Goal: Task Accomplishment & Management: Use online tool/utility

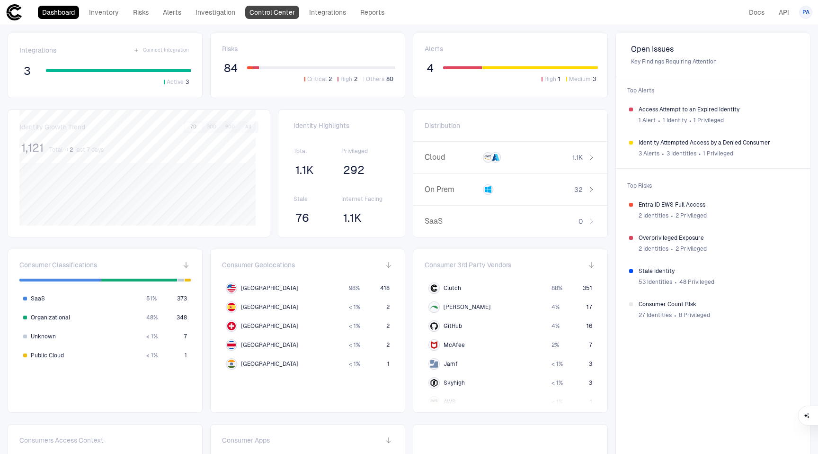
click at [262, 13] on link "Control Center" at bounding box center [272, 12] width 54 height 13
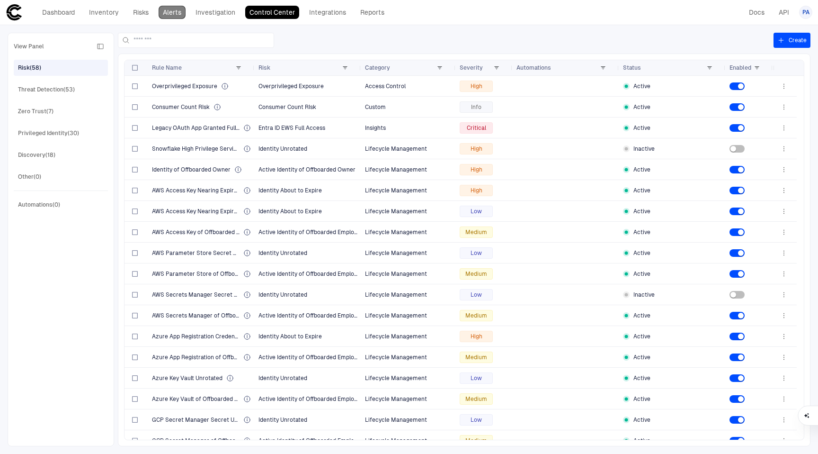
click at [180, 10] on link "Alerts" at bounding box center [172, 12] width 27 height 13
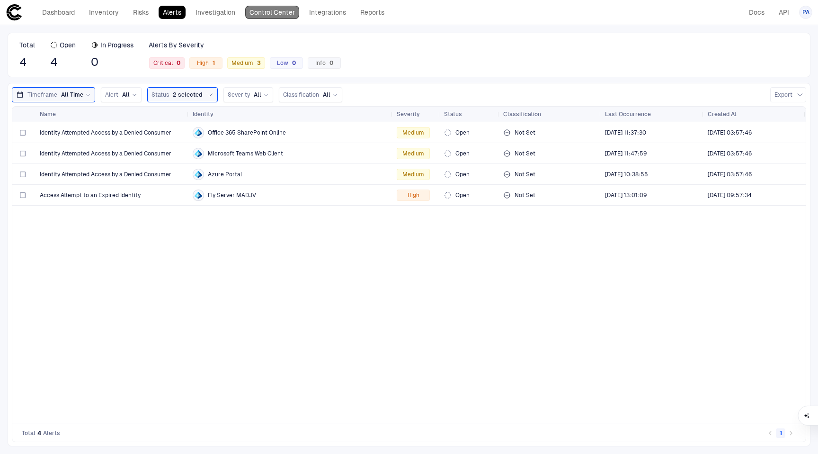
click at [266, 12] on link "Control Center" at bounding box center [272, 12] width 54 height 13
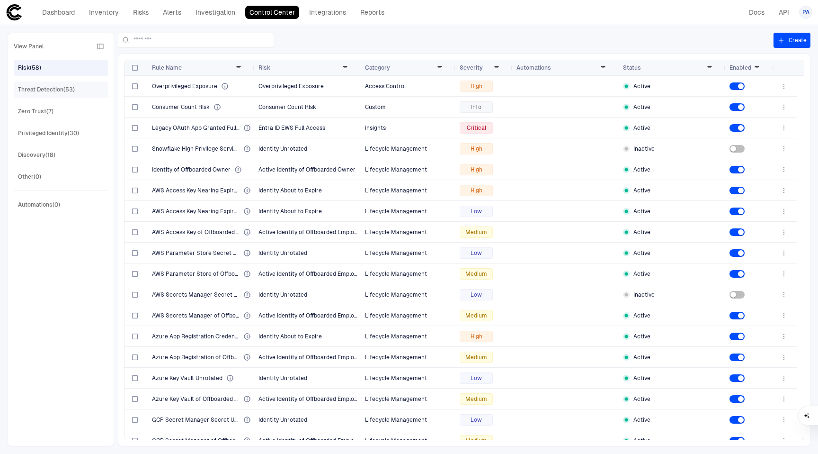
click at [56, 82] on div "Threat Detection (53)" at bounding box center [62, 89] width 88 height 15
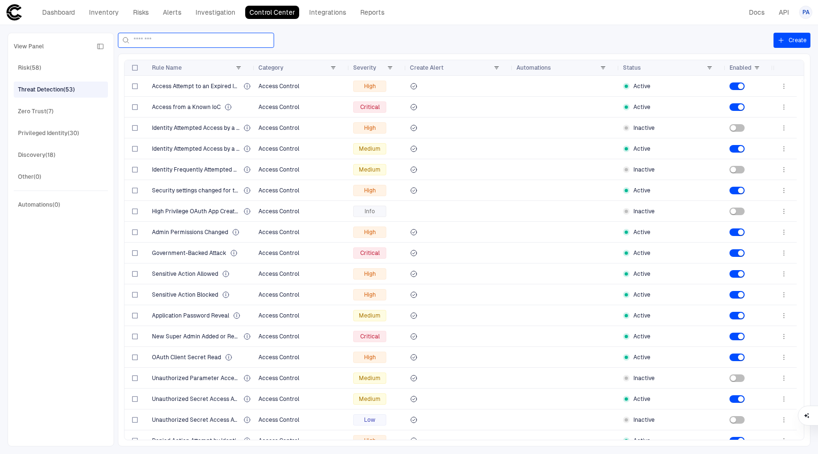
click at [156, 49] on div "Create Drag here to set row groups Drag here to set column labels Rule Name Cat…" at bounding box center [464, 239] width 693 height 413
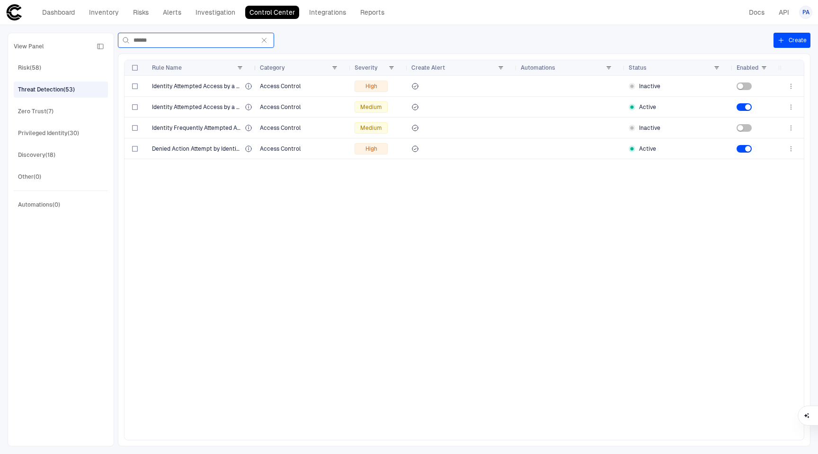
type input "******"
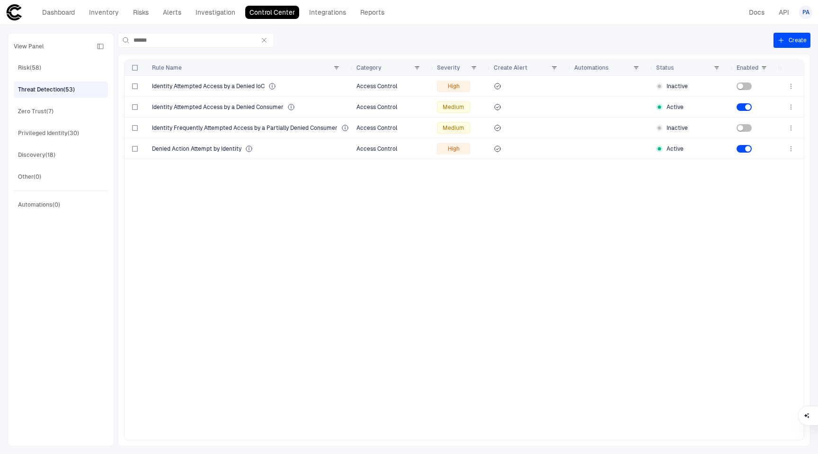
drag, startPoint x: 254, startPoint y: 68, endPoint x: 352, endPoint y: 77, distance: 98.0
click at [352, 77] on div "Rule Name Category Severity" at bounding box center [465, 249] width 680 height 379
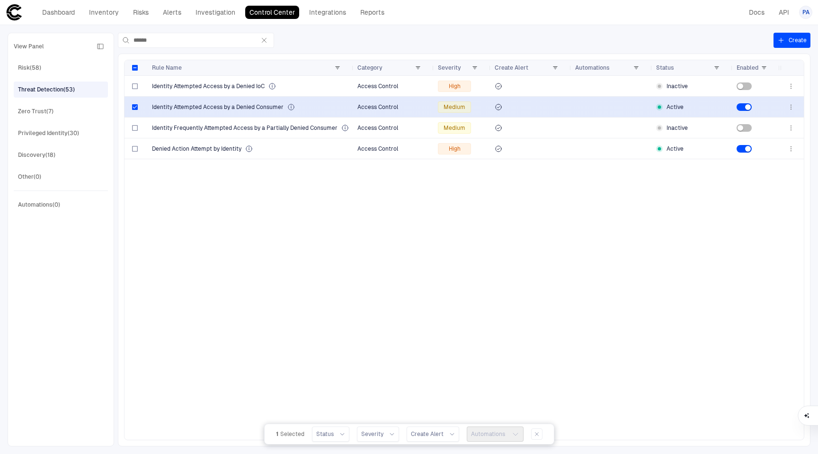
click at [215, 108] on span "Identity Attempted Access by a Denied Consumer" at bounding box center [218, 107] width 132 height 8
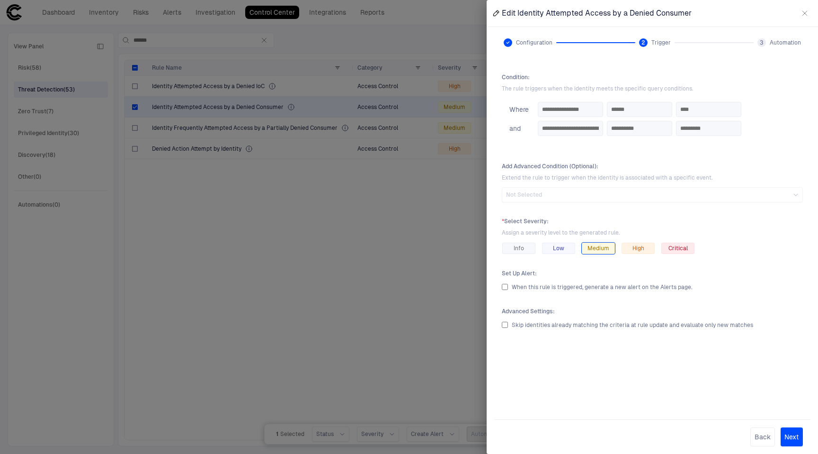
click at [704, 40] on span "Automation" at bounding box center [785, 43] width 31 height 8
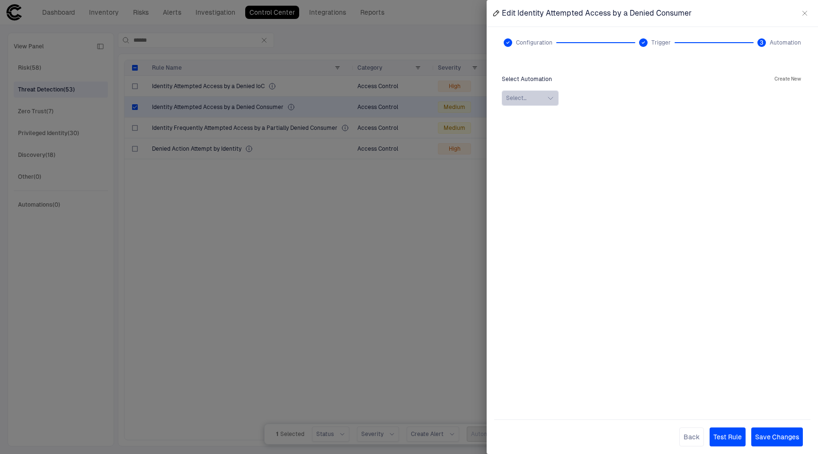
click at [533, 95] on button "Select..." at bounding box center [530, 97] width 57 height 15
click at [704, 81] on button "Create New" at bounding box center [788, 78] width 30 height 11
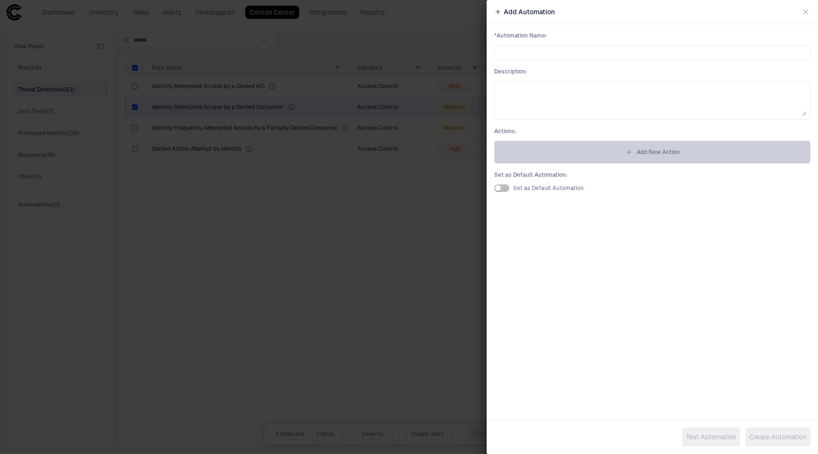
click at [658, 149] on span "Add New Action" at bounding box center [658, 152] width 43 height 8
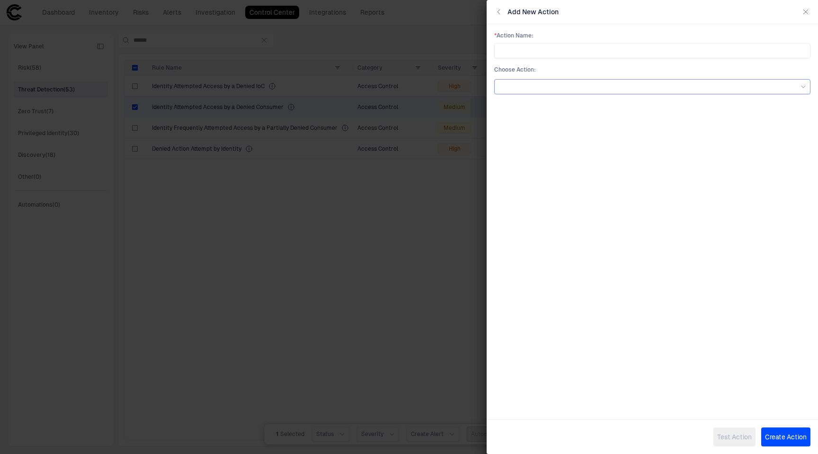
click at [631, 90] on div at bounding box center [653, 86] width 308 height 10
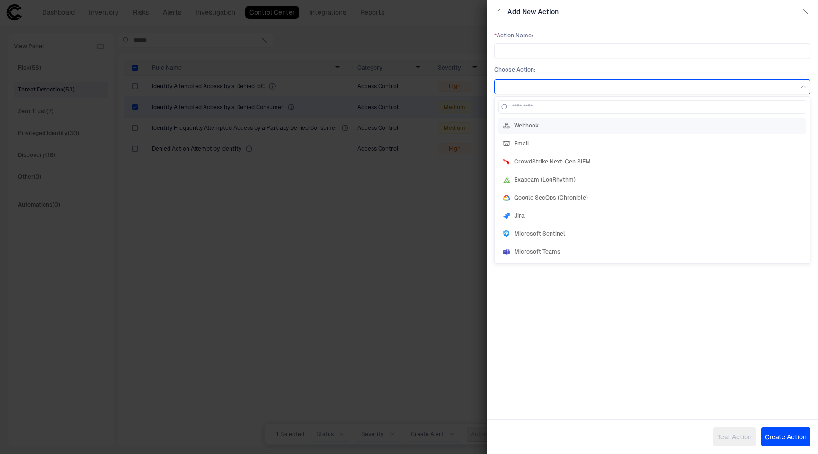
click at [604, 129] on div "Webhook" at bounding box center [653, 125] width 308 height 16
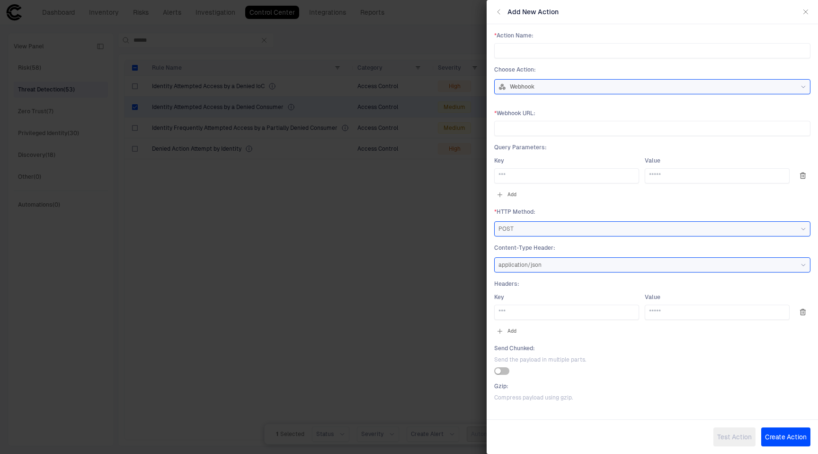
click at [591, 85] on div "Webhook" at bounding box center [653, 87] width 308 height 8
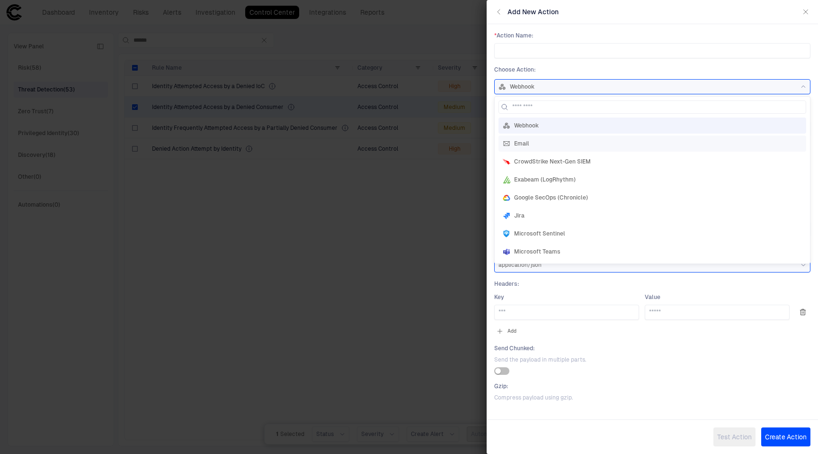
click at [557, 144] on div "Email" at bounding box center [652, 144] width 299 height 8
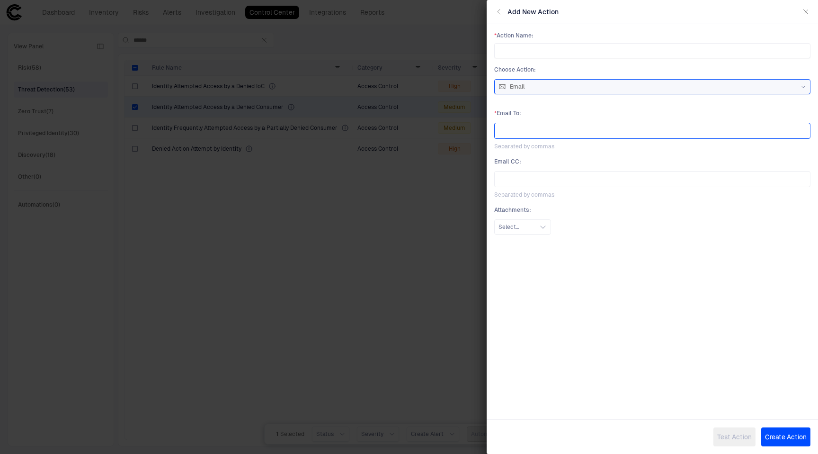
click at [564, 132] on div at bounding box center [653, 130] width 308 height 11
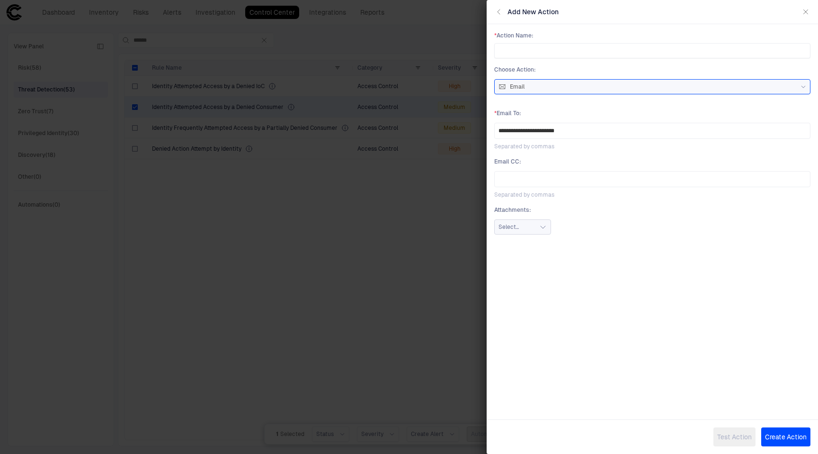
type input "**********"
click at [537, 221] on button "Select..." at bounding box center [522, 227] width 57 height 15
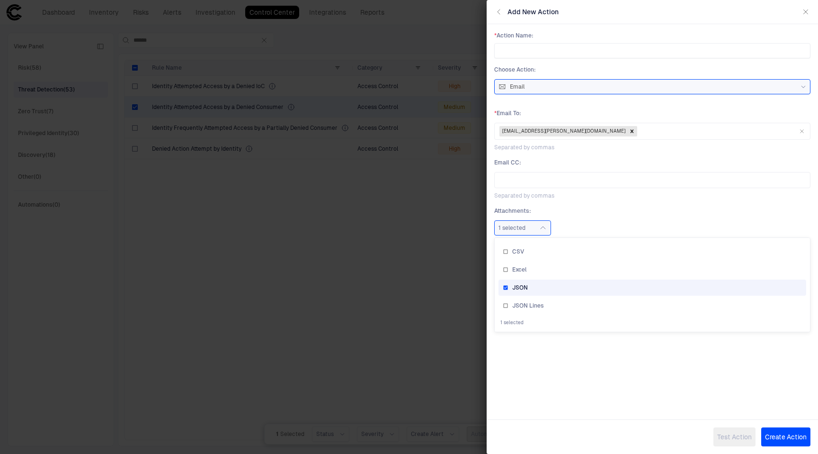
click at [704, 438] on button "Create Action" at bounding box center [786, 436] width 49 height 19
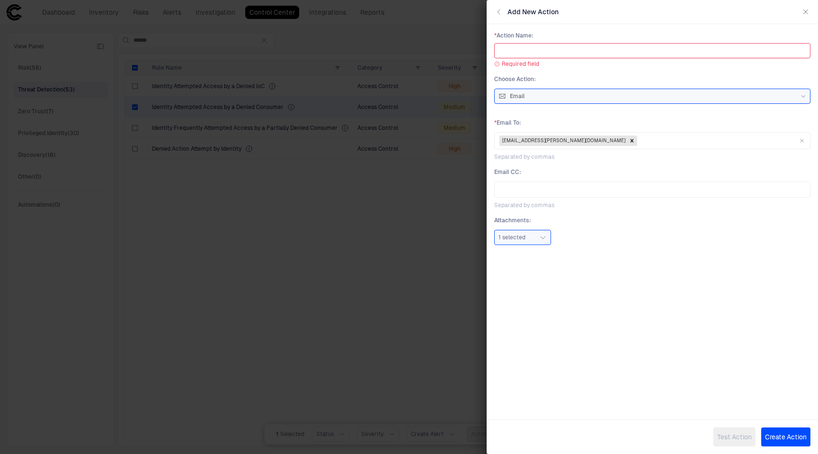
click at [535, 49] on input "text" at bounding box center [653, 51] width 308 height 14
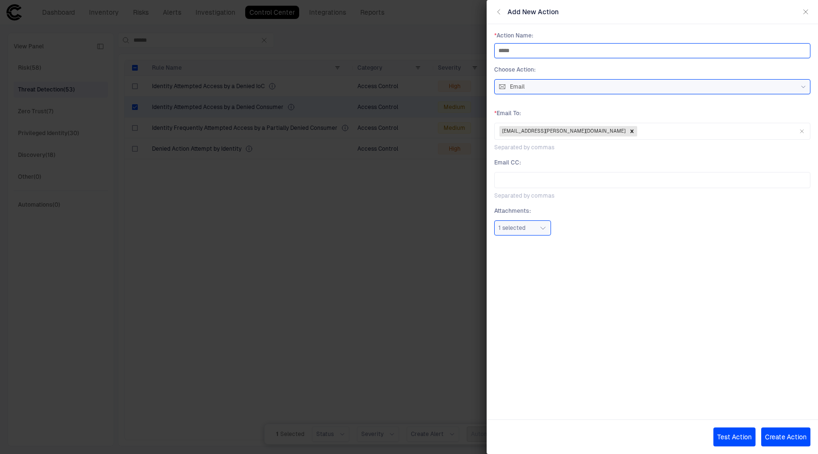
type input "*****"
click at [704, 441] on button "Test Action" at bounding box center [735, 436] width 42 height 19
click at [619, 90] on div "Email" at bounding box center [653, 87] width 308 height 8
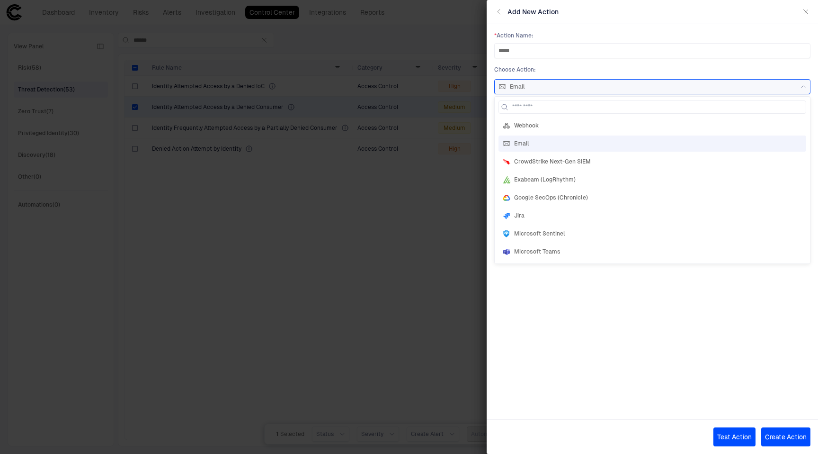
click at [704, 15] on icon "button" at bounding box center [806, 12] width 8 height 8
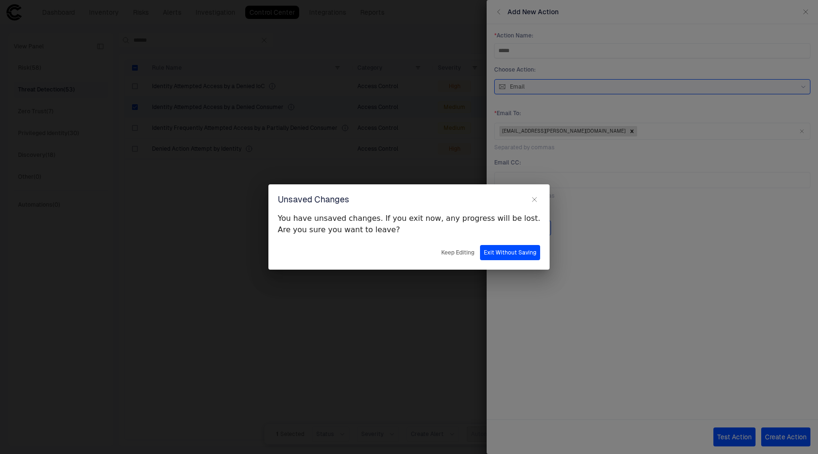
click at [492, 259] on button "Exit Without Saving" at bounding box center [510, 252] width 60 height 15
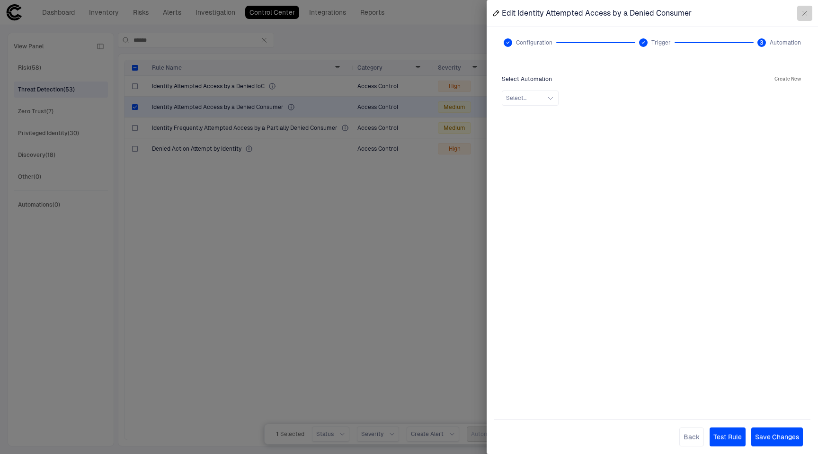
click at [704, 16] on icon "button" at bounding box center [805, 13] width 8 height 8
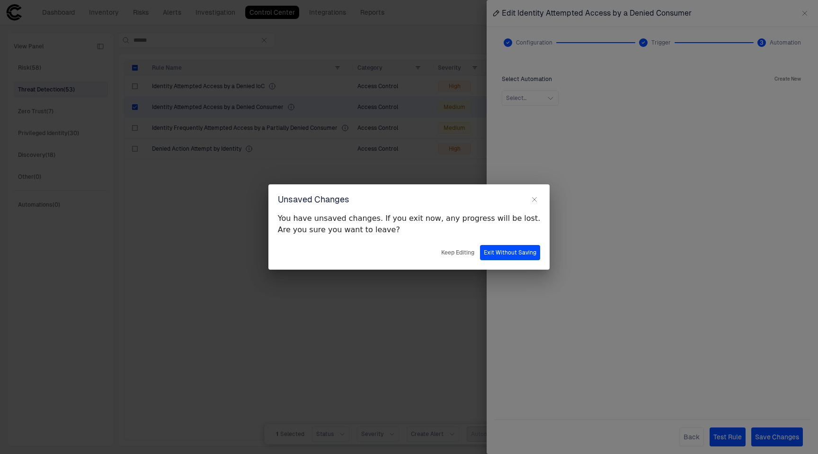
click at [484, 256] on button "Exit Without Saving" at bounding box center [510, 252] width 60 height 15
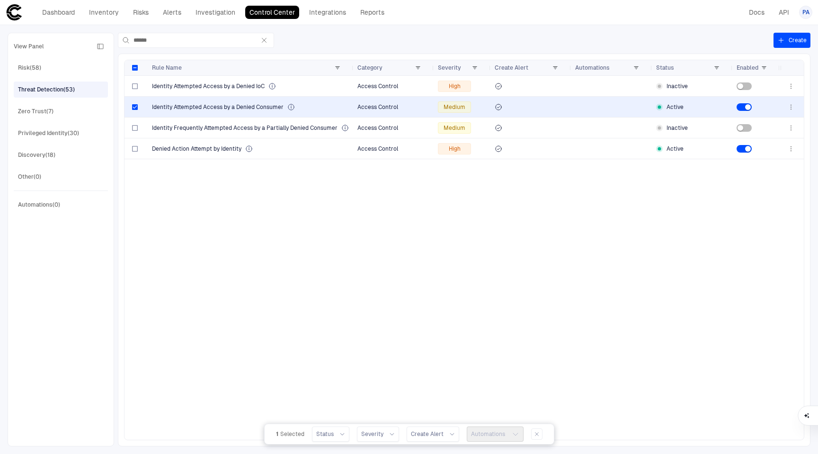
click at [485, 254] on div "Identity Attempted Access by a Denied IoC Access Control High Inactive Identity…" at bounding box center [453, 258] width 656 height 364
click at [41, 72] on span "Risk (58)" at bounding box center [29, 68] width 23 height 12
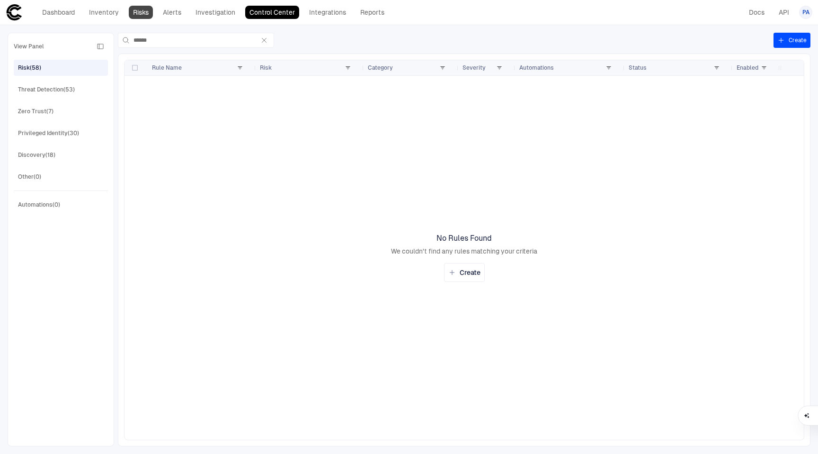
click at [144, 18] on link "Risks" at bounding box center [141, 12] width 24 height 13
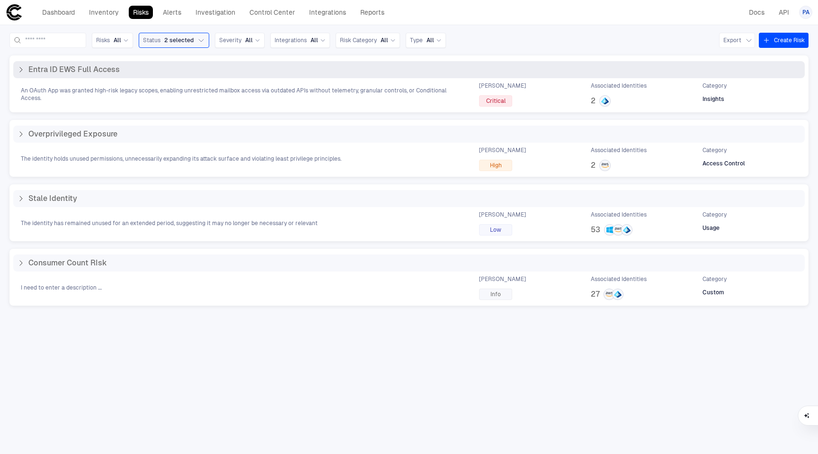
click at [101, 73] on span "Entra ID EWS Full Access" at bounding box center [73, 69] width 91 height 9
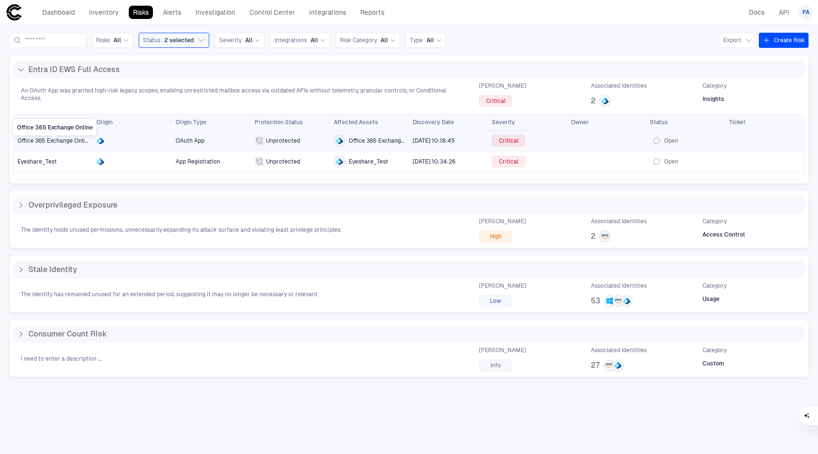
click at [66, 142] on span "Office 365 Exchange Online" at bounding box center [55, 140] width 74 height 7
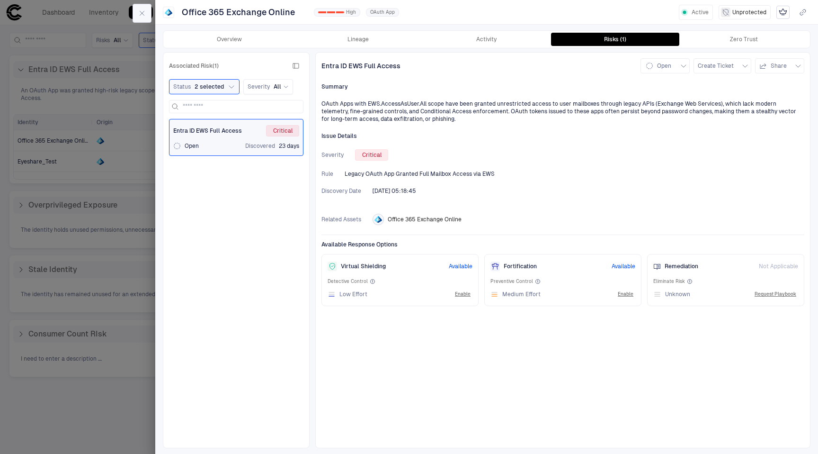
click at [139, 13] on icon "button" at bounding box center [142, 13] width 8 height 8
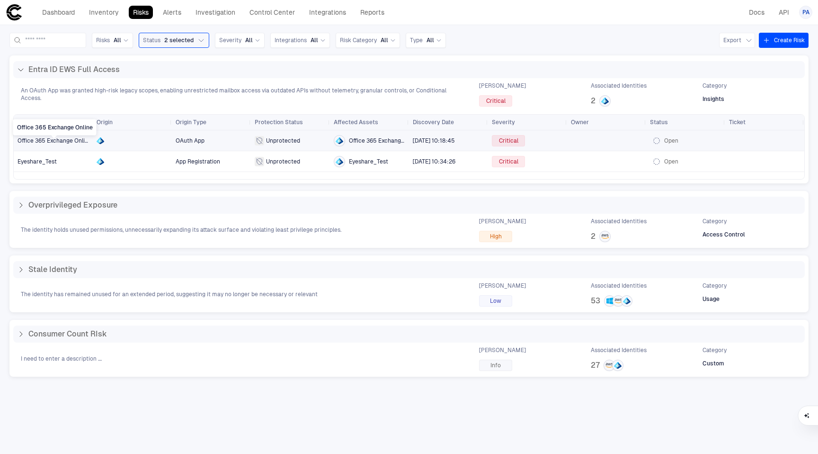
click at [60, 138] on span "Office 365 Exchange Online" at bounding box center [55, 140] width 74 height 7
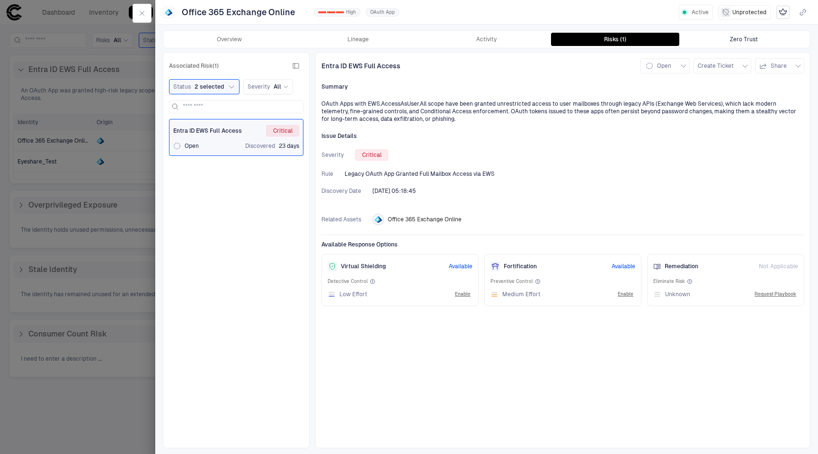
click at [704, 44] on button "Zero Trust" at bounding box center [744, 39] width 129 height 13
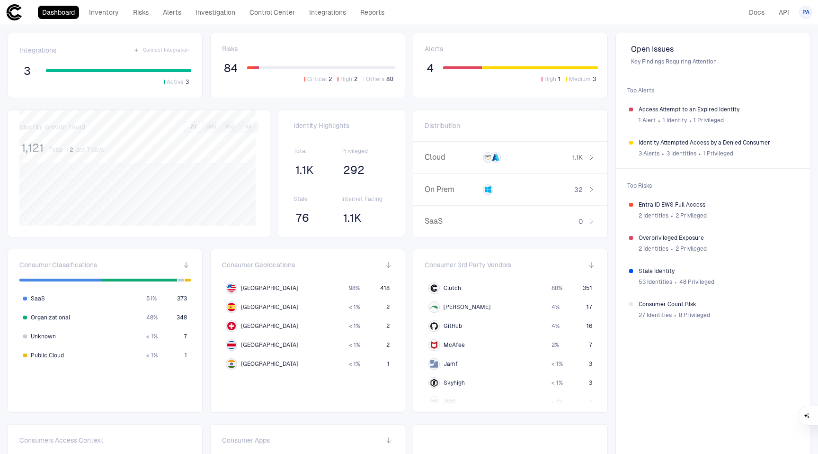
click at [477, 39] on div "Alerts 4 High 1 Medium 3" at bounding box center [510, 65] width 195 height 65
click at [131, 11] on link "Risks" at bounding box center [141, 12] width 24 height 13
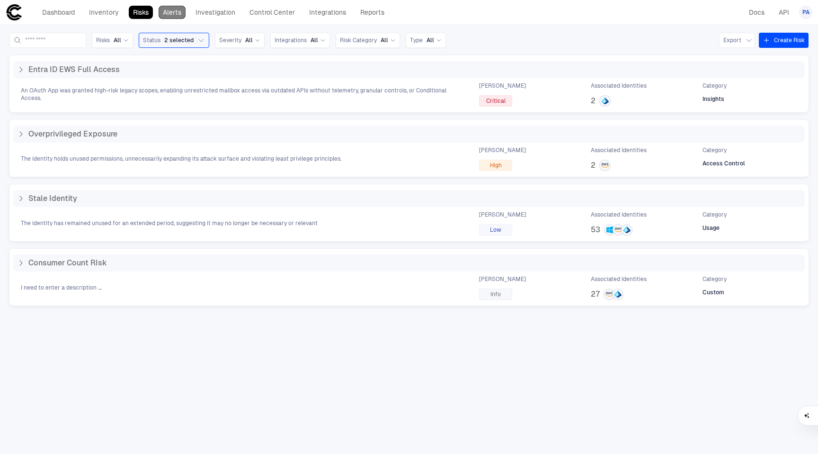
click at [177, 8] on link "Alerts" at bounding box center [172, 12] width 27 height 13
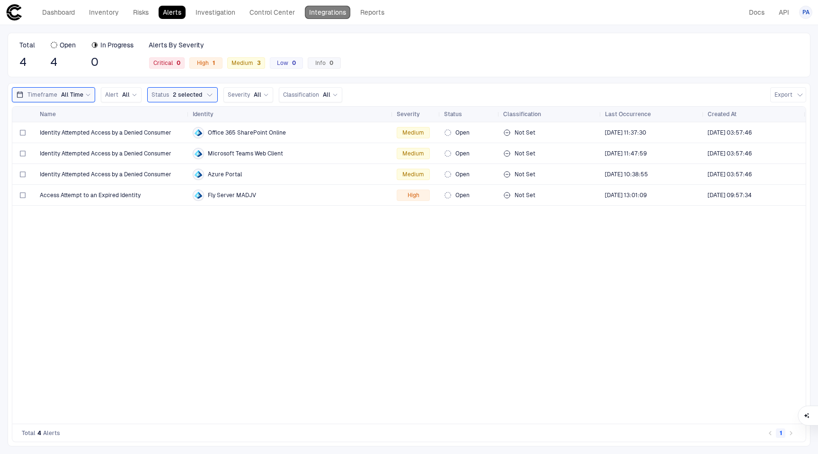
click at [324, 18] on link "Integrations" at bounding box center [327, 12] width 45 height 13
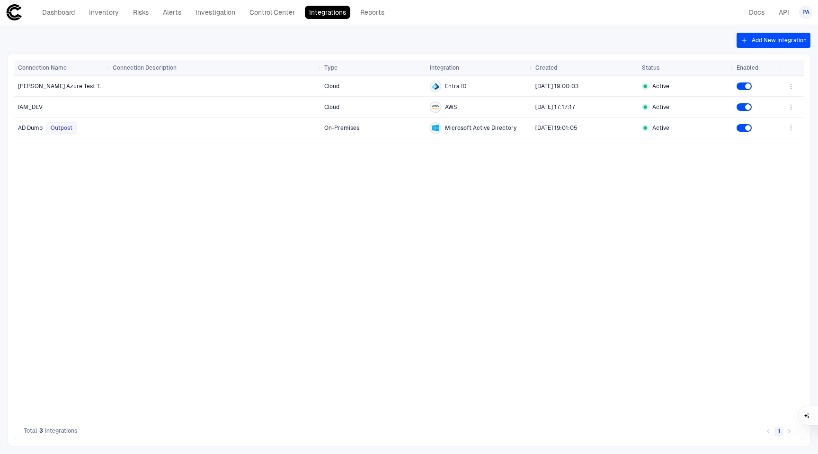
click at [769, 48] on div "Add New Integration Drag here to set row groups Drag here to set column labels …" at bounding box center [409, 239] width 818 height 429
click at [769, 43] on button "Add New Integration" at bounding box center [774, 40] width 74 height 15
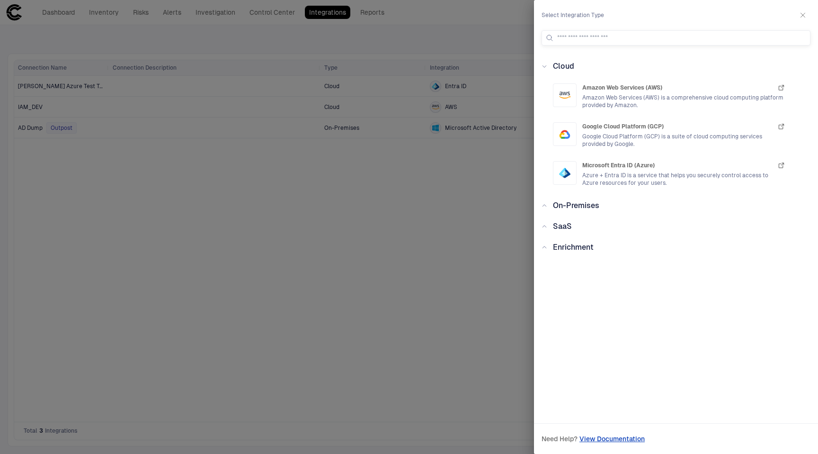
click at [546, 206] on icon at bounding box center [545, 206] width 6 height 6
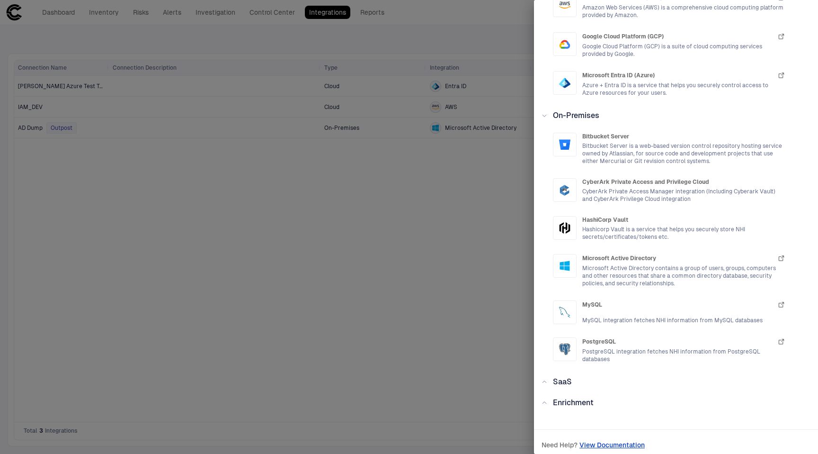
scroll to position [96, 0]
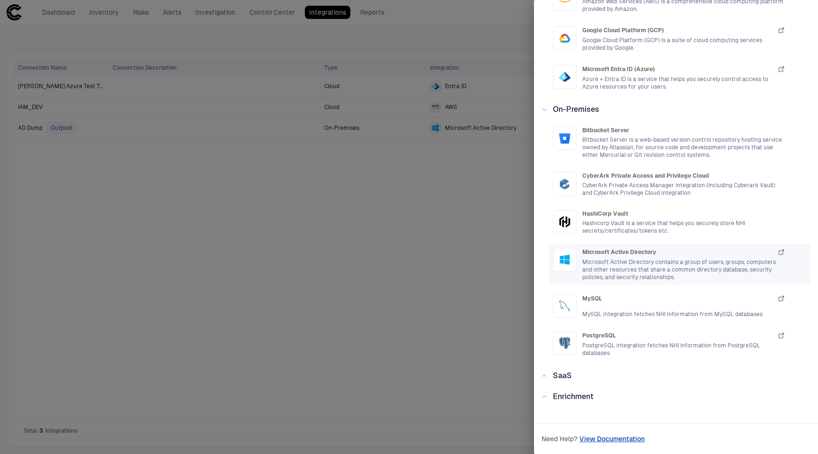
click at [624, 263] on span "Microsoft Active Directory contains a group of users, groups, computers and oth…" at bounding box center [684, 269] width 203 height 23
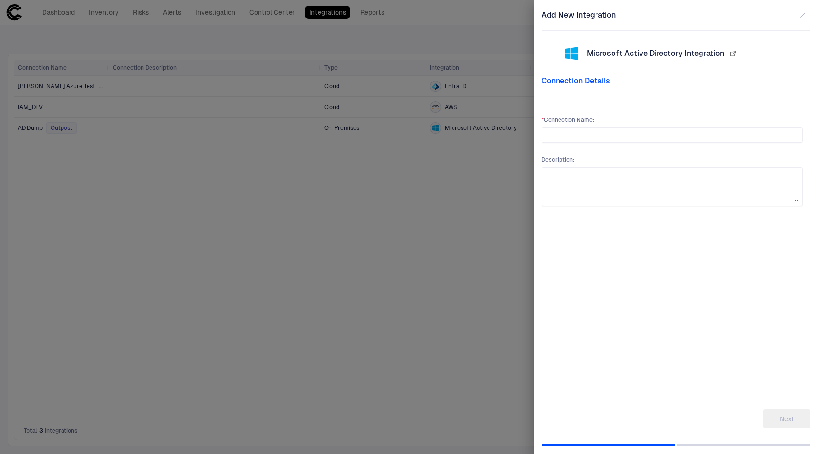
scroll to position [0, 0]
click at [729, 58] on div "Microsoft Active Directory Integration" at bounding box center [662, 53] width 151 height 9
click at [730, 54] on icon "button" at bounding box center [733, 54] width 8 height 8
